Goal: Information Seeking & Learning: Learn about a topic

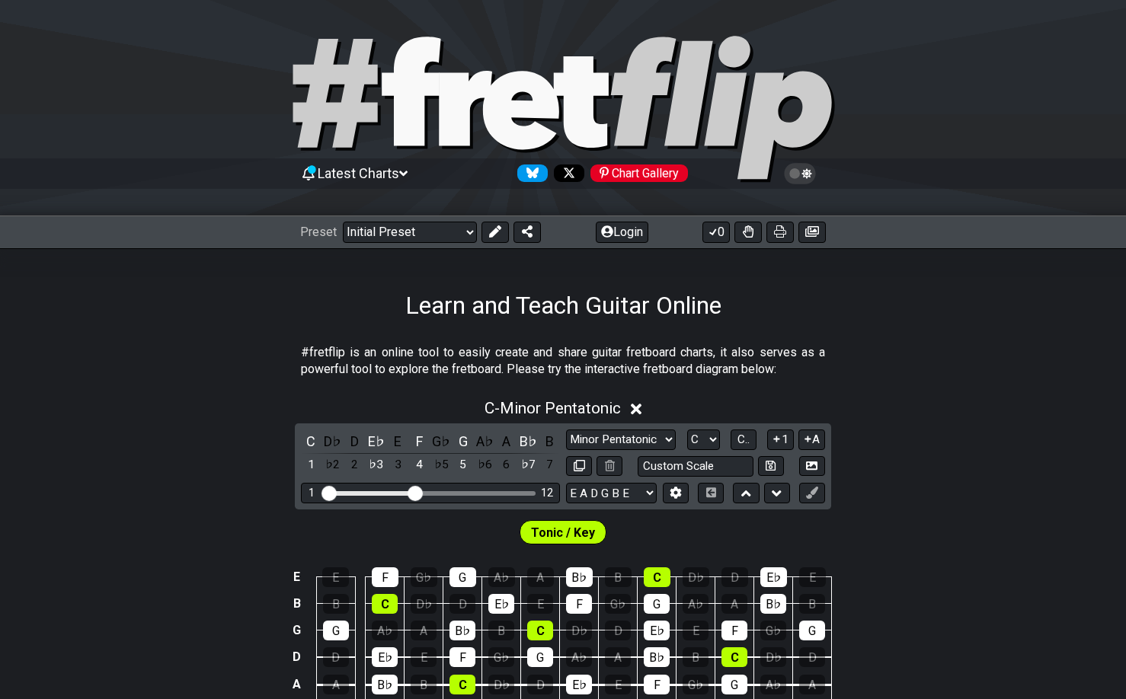
scroll to position [2, 0]
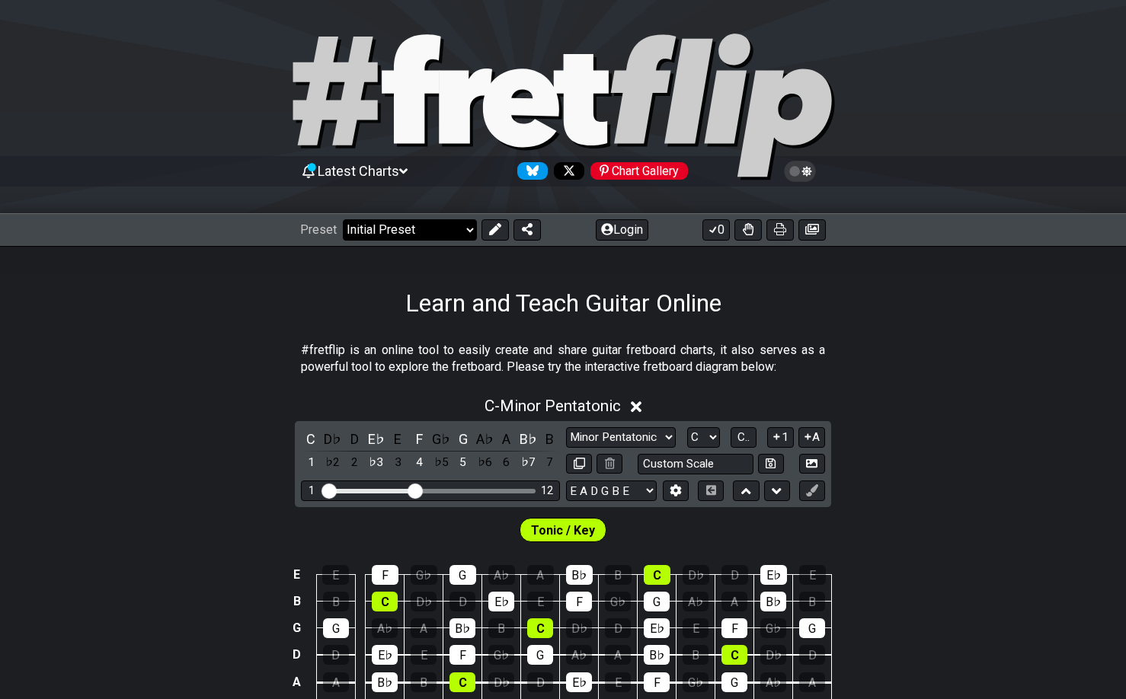
click at [366, 234] on select "Welcome to #fretflip! Initial Preset Custom Preset Minor Pentatonic Major Penta…" at bounding box center [410, 229] width 134 height 21
select select "/3nps-caged-shapes"
select select "A"
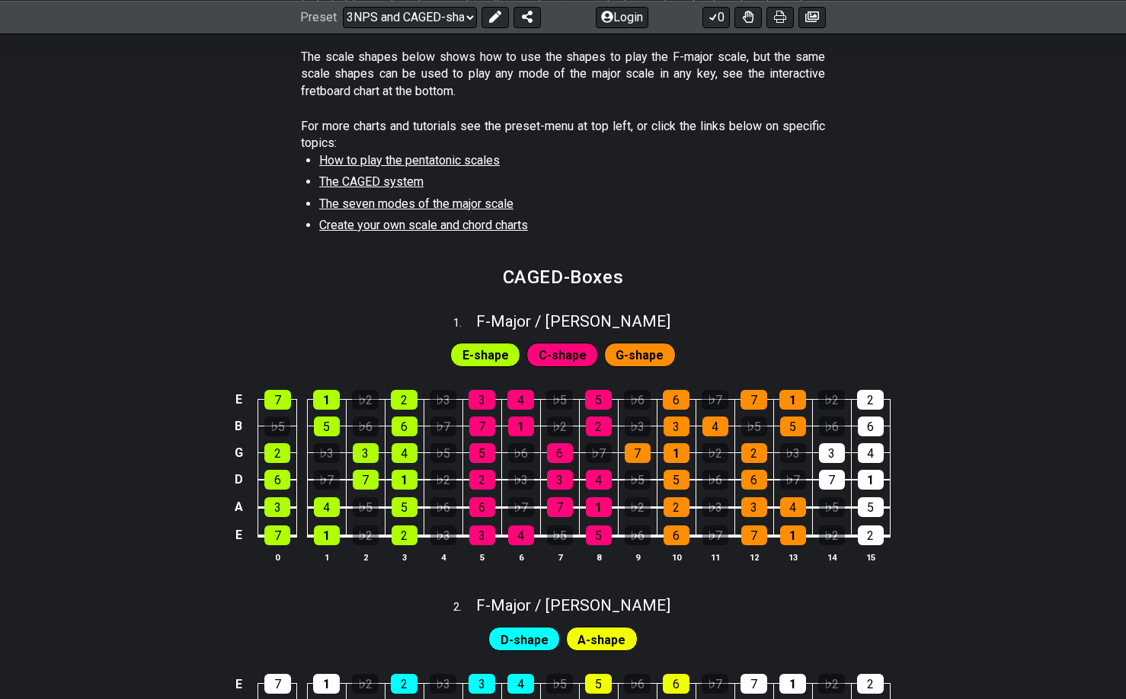
scroll to position [509, 0]
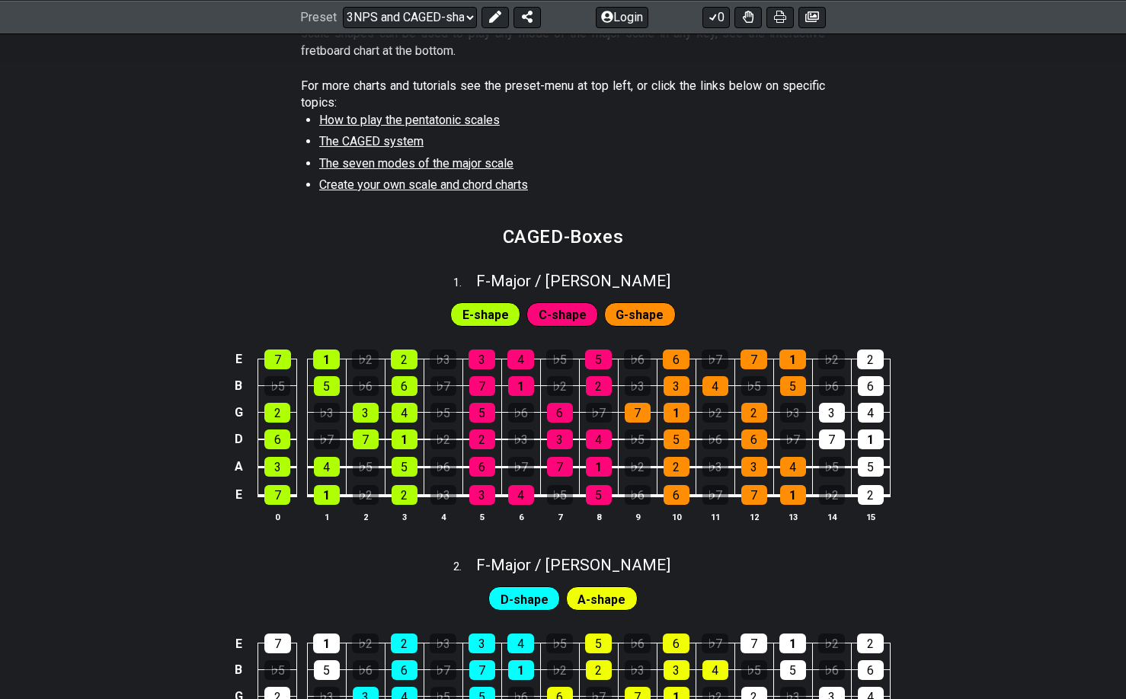
click at [647, 318] on span "G-shape" at bounding box center [639, 315] width 48 height 22
click at [498, 315] on span "E-shape" at bounding box center [485, 315] width 46 height 22
click at [559, 315] on span "C-shape" at bounding box center [562, 315] width 48 height 22
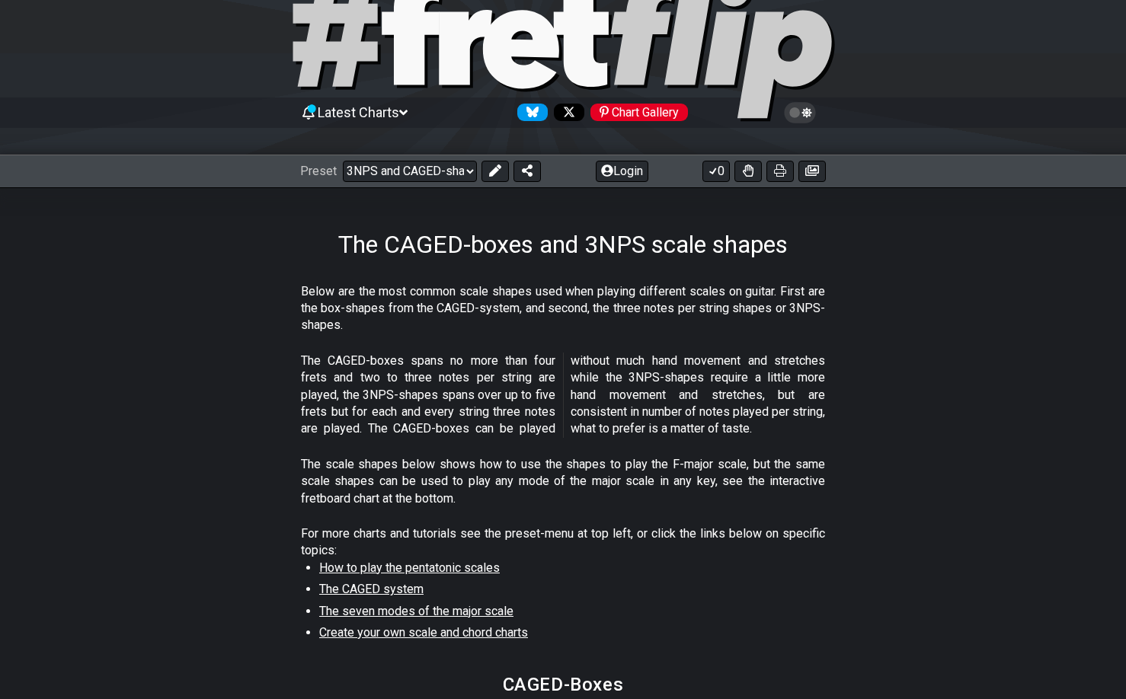
scroll to position [0, 0]
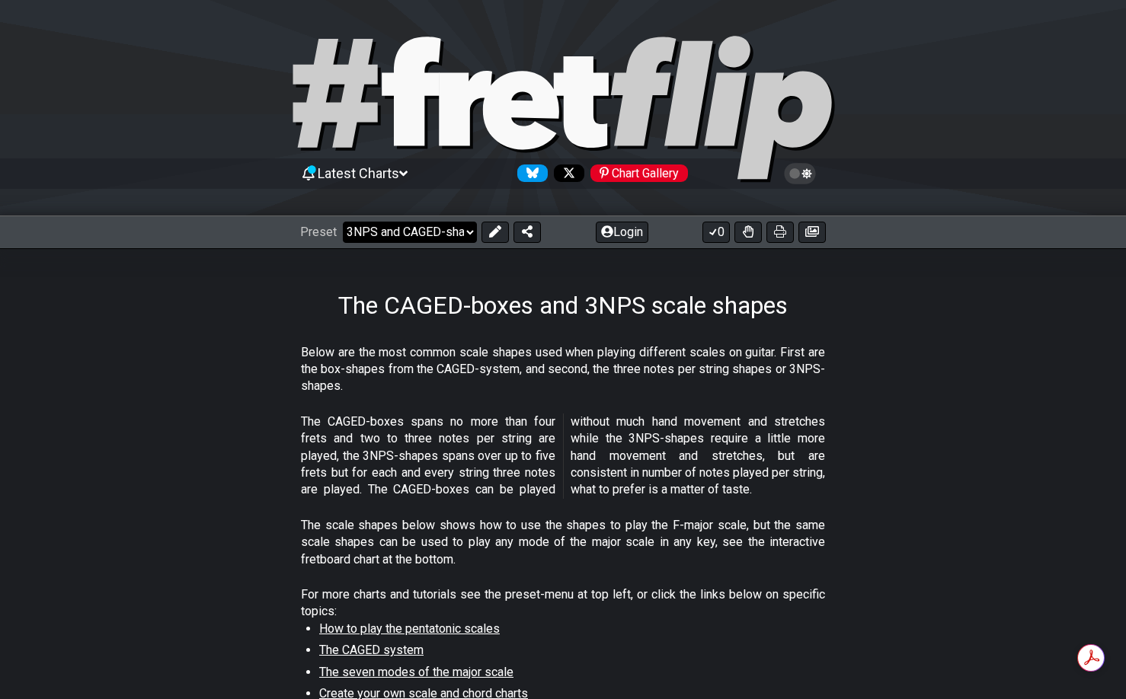
click at [414, 235] on select "Welcome to #fretflip! Initial Preset Custom Preset Minor Pentatonic Major Penta…" at bounding box center [410, 232] width 134 height 21
click at [353, 233] on select "Welcome to #fretflip! Initial Preset Custom Preset Minor Pentatonic Major Penta…" at bounding box center [410, 232] width 134 height 21
select select "/welcome"
select select "C"
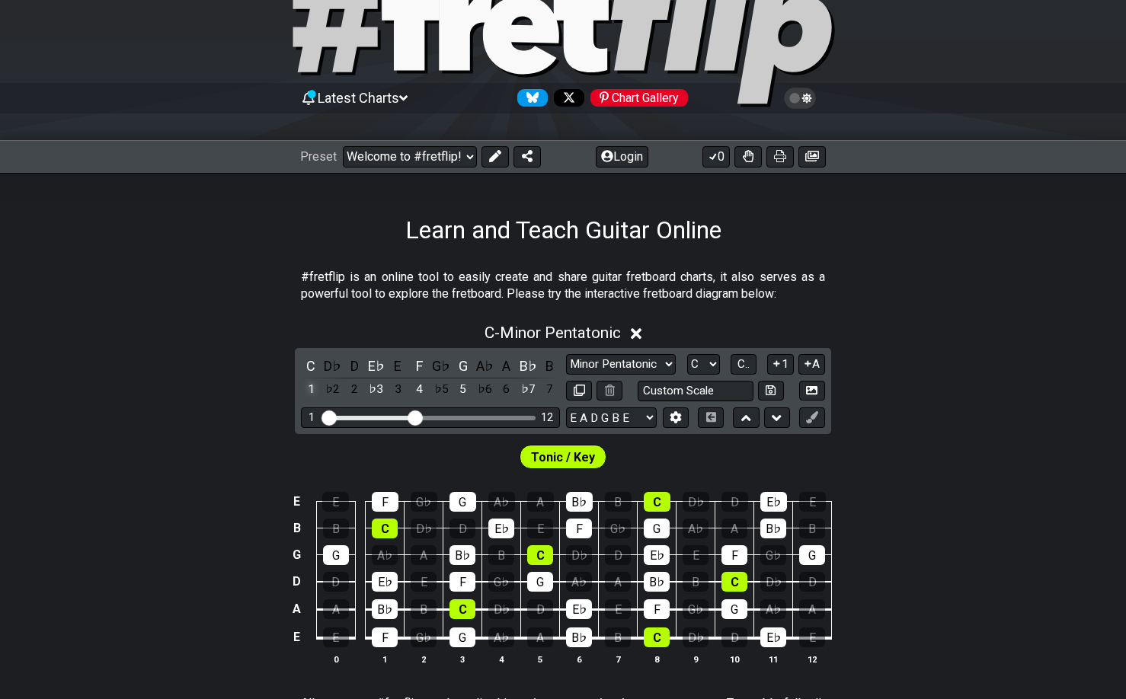
scroll to position [72, 0]
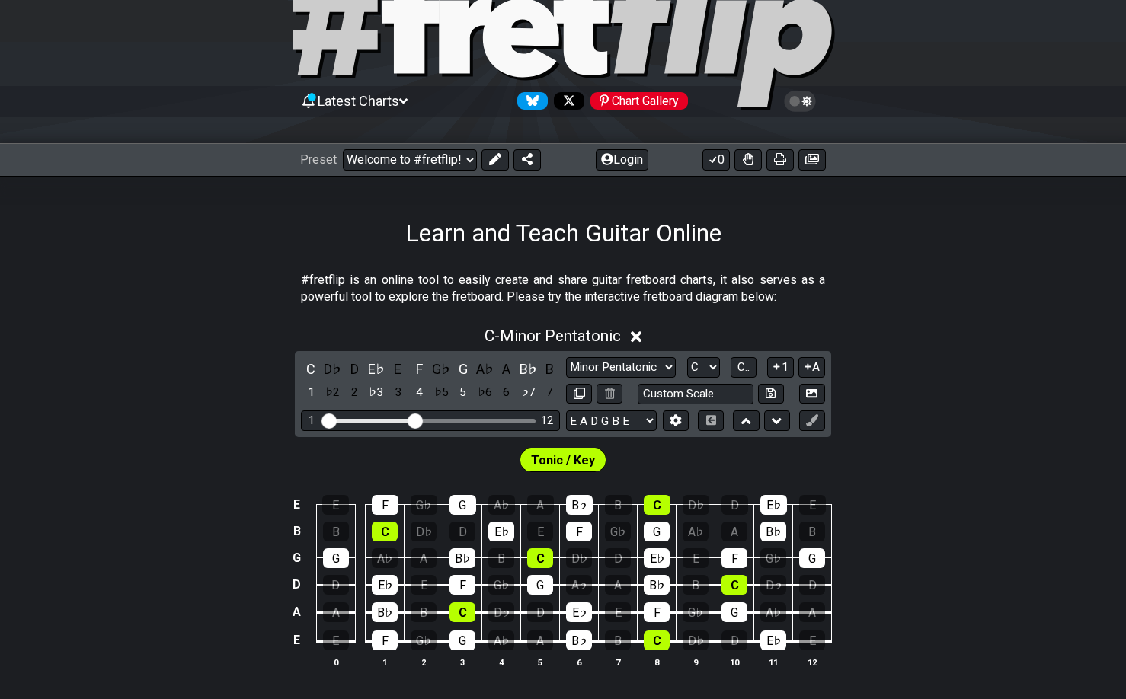
drag, startPoint x: 425, startPoint y: 113, endPoint x: 444, endPoint y: 62, distance: 53.7
click at [446, 30] on div "Latest Charts Chart Gallery" at bounding box center [563, 36] width 1126 height 216
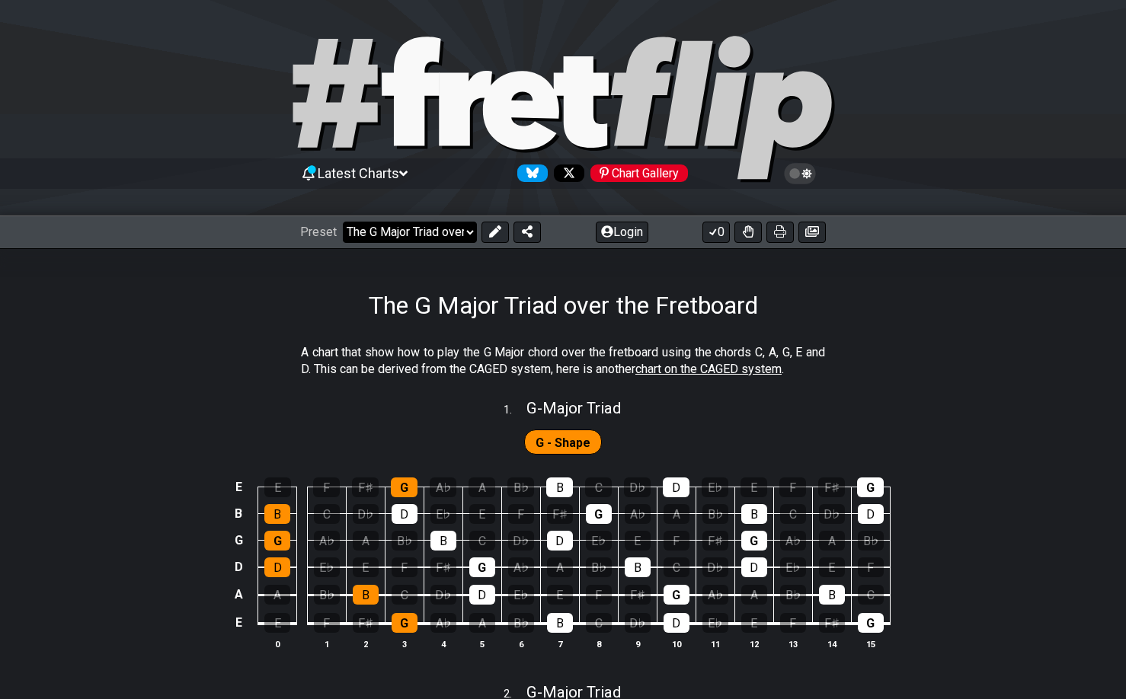
click at [399, 235] on select "Welcome to #fretflip! The G Major Triad over the Fretboard Custom Preset Minor …" at bounding box center [410, 232] width 134 height 21
click at [559, 441] on span "G - Shape" at bounding box center [562, 443] width 55 height 22
click at [716, 371] on span "chart on the CAGED system" at bounding box center [708, 369] width 146 height 14
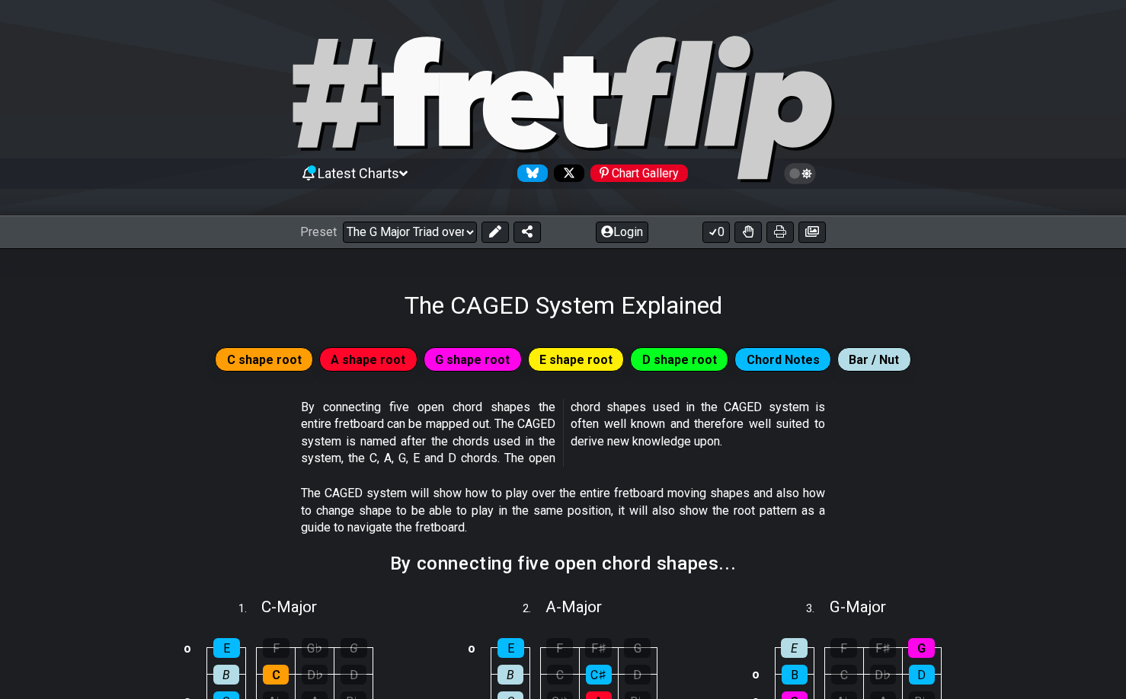
select select "/the-caged-system"
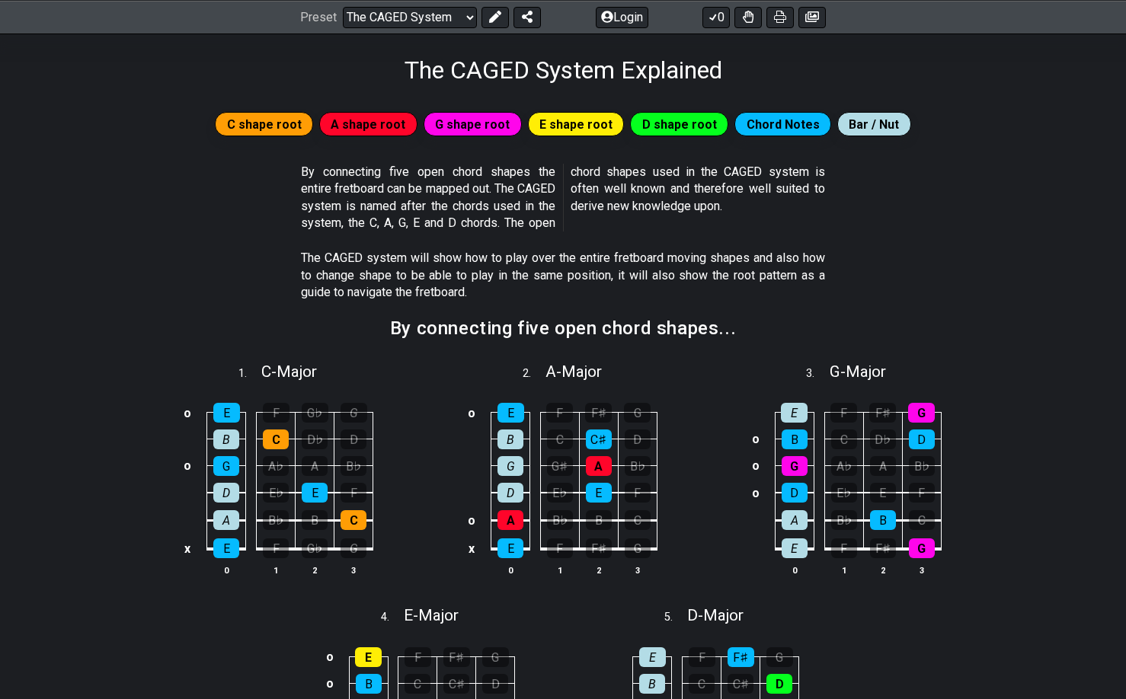
scroll to position [250, 0]
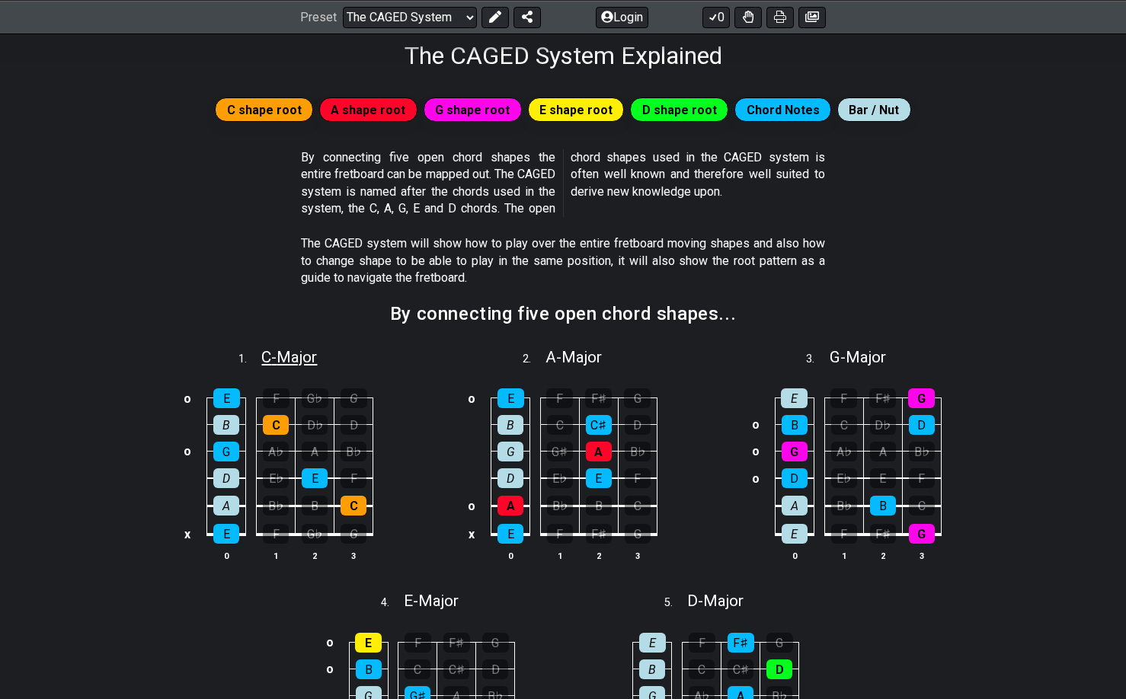
click at [281, 358] on span "C - Major" at bounding box center [289, 357] width 56 height 18
select select "C"
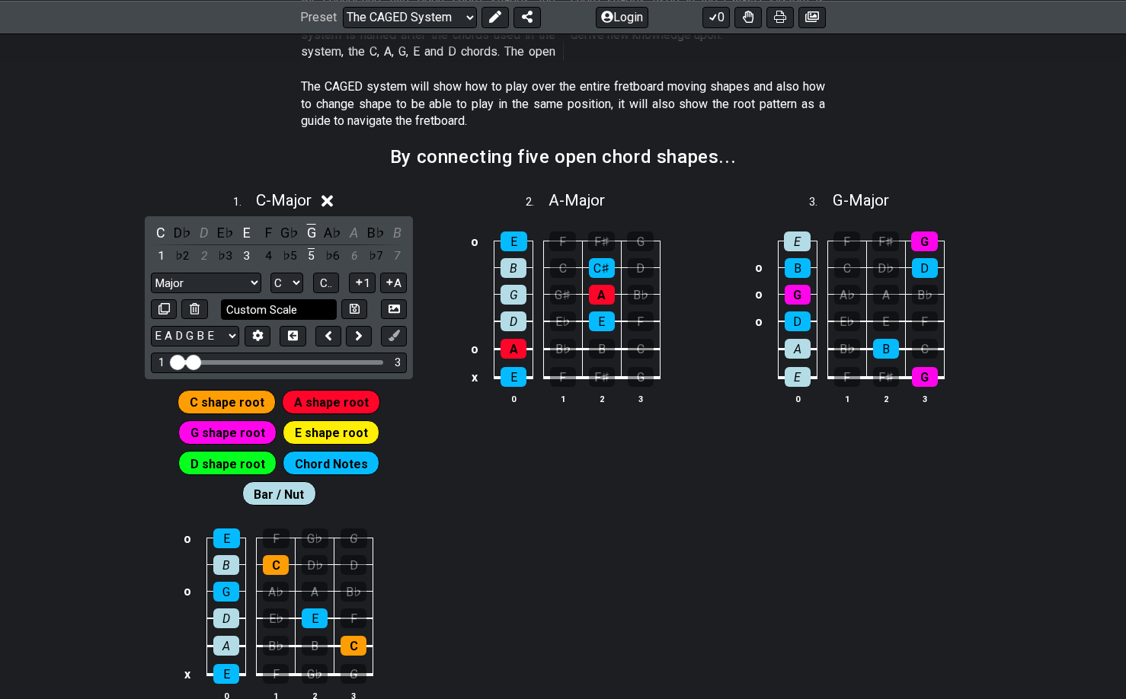
scroll to position [403, 0]
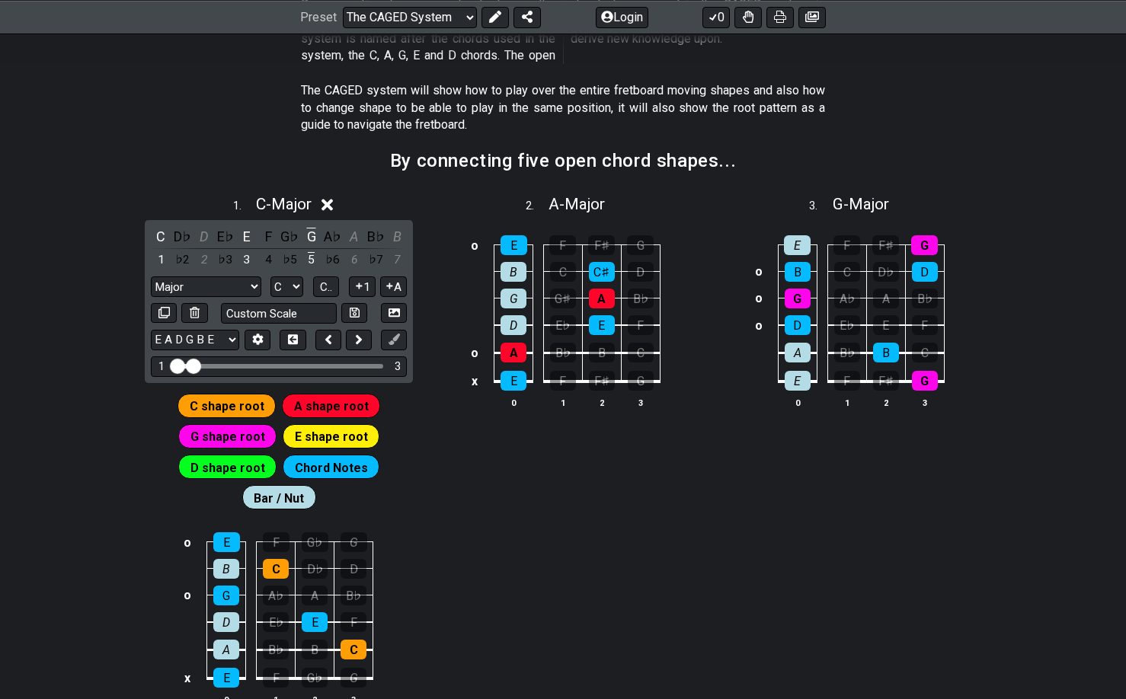
click at [333, 203] on icon at bounding box center [326, 204] width 11 height 16
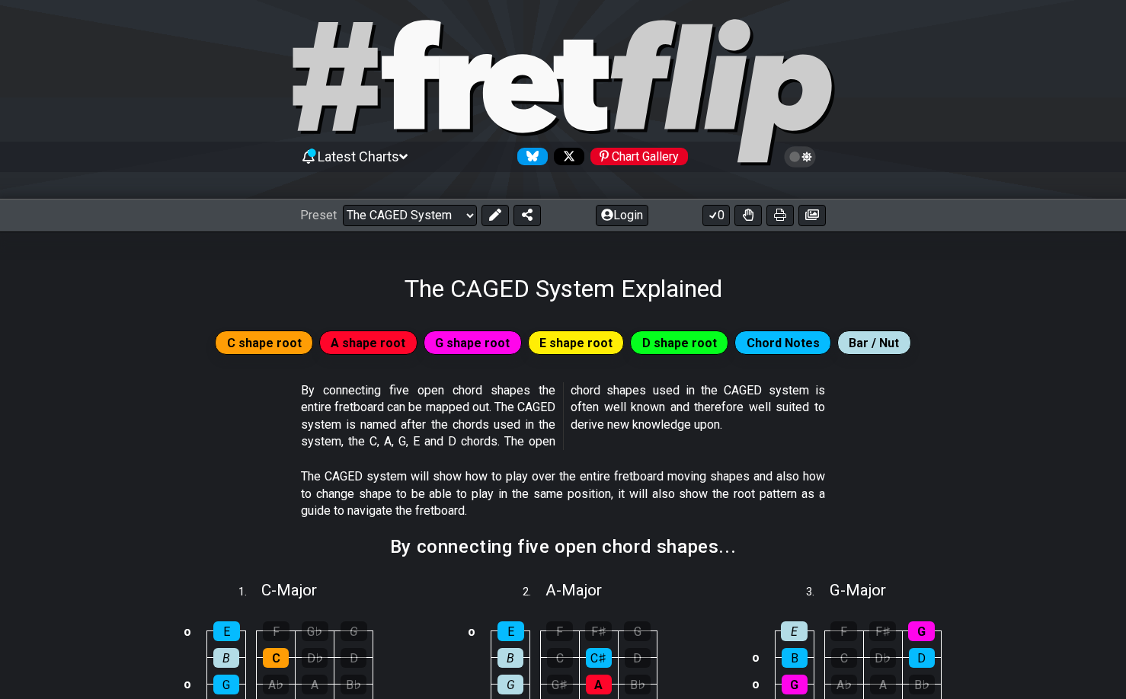
scroll to position [0, 0]
